Goal: Task Accomplishment & Management: Complete application form

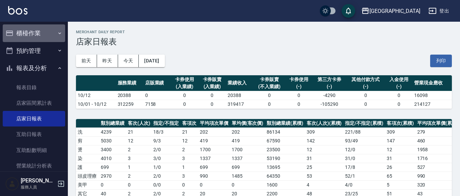
click at [35, 34] on button "櫃檯作業" at bounding box center [34, 33] width 62 height 18
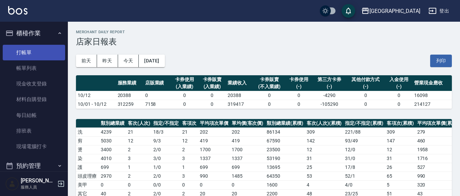
click at [32, 54] on link "打帳單" at bounding box center [34, 53] width 62 height 16
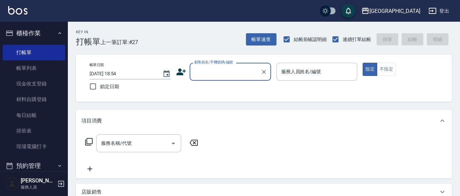
click at [210, 71] on input "顧客姓名/手機號碼/編號" at bounding box center [225, 72] width 65 height 12
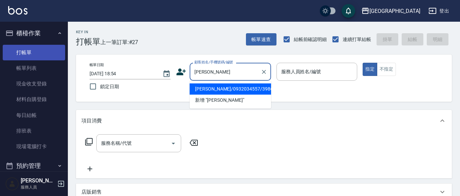
type input "曾"
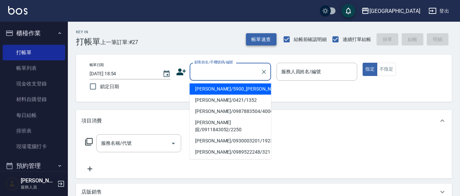
click at [259, 43] on button "帳單速查" at bounding box center [261, 39] width 31 height 13
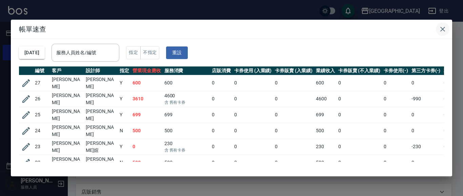
click at [443, 30] on icon "button" at bounding box center [442, 29] width 5 height 5
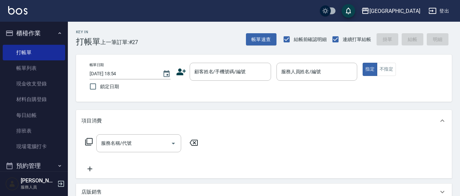
drag, startPoint x: 198, startPoint y: 72, endPoint x: 126, endPoint y: 69, distance: 71.2
click at [195, 71] on input "顧客姓名/手機號碼/編號" at bounding box center [225, 72] width 65 height 12
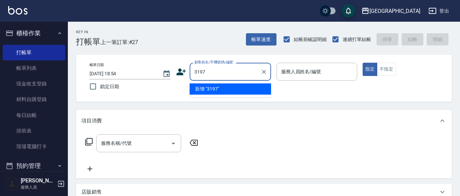
type input "3197"
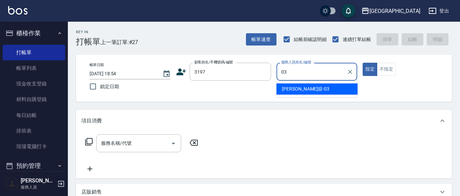
type input "[PERSON_NAME]媗-03"
type button "true"
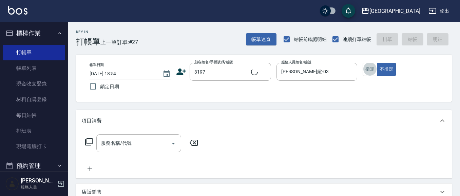
type input "[PERSON_NAME]/0933872572/3197"
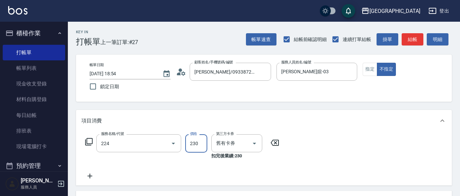
type input "洗髮(卡)230(224)"
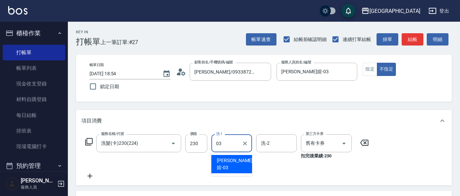
type input "[PERSON_NAME]媗-03"
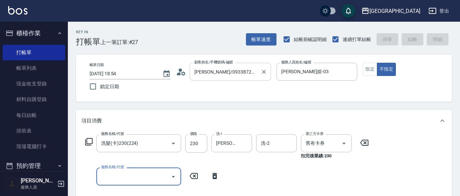
type input "[DATE] 18:55"
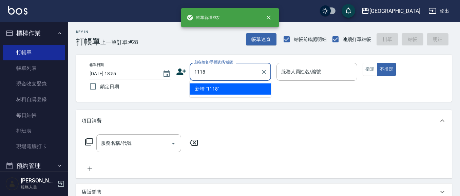
type input "1118"
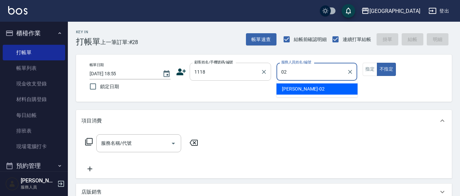
type input "[PERSON_NAME]-02"
type button "false"
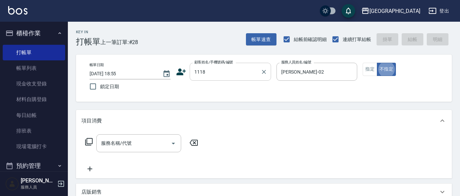
type input "[PERSON_NAME]/0928397958/1118"
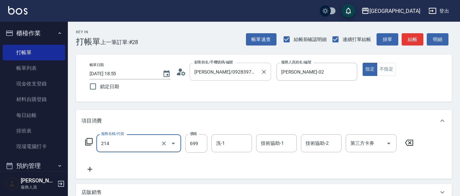
type input "滾珠洗髪699(214)"
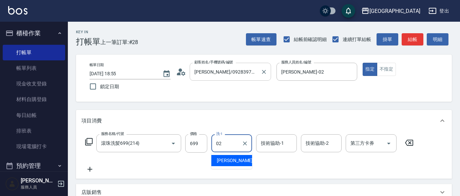
type input "[PERSON_NAME]-02"
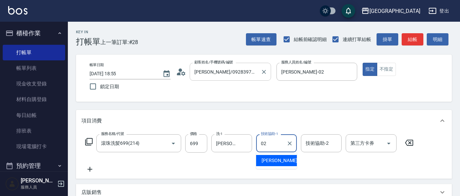
type input "[PERSON_NAME]-02"
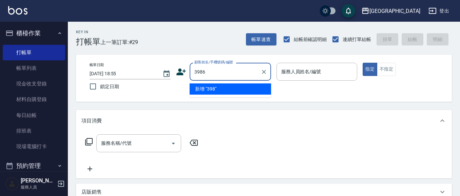
type input "3986"
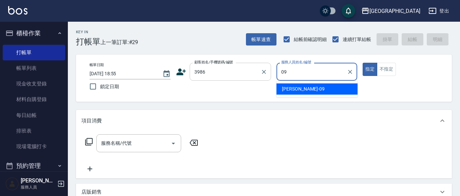
type input "[PERSON_NAME]-09"
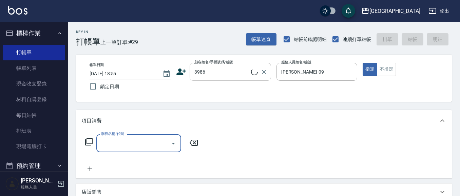
type input "[PERSON_NAME]/0932034557/3986"
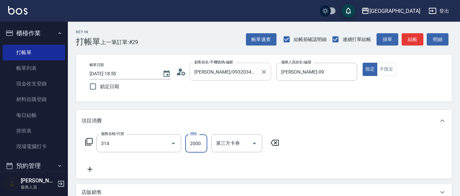
type input "燙髮[2000](314)"
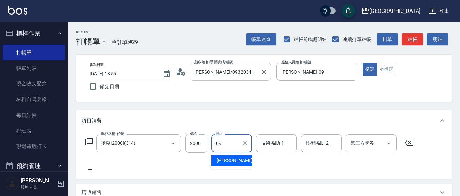
type input "[PERSON_NAME]-09"
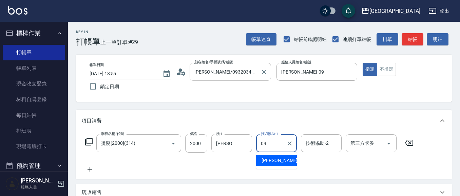
type input "[PERSON_NAME]-09"
